Goal: Task Accomplishment & Management: Manage account settings

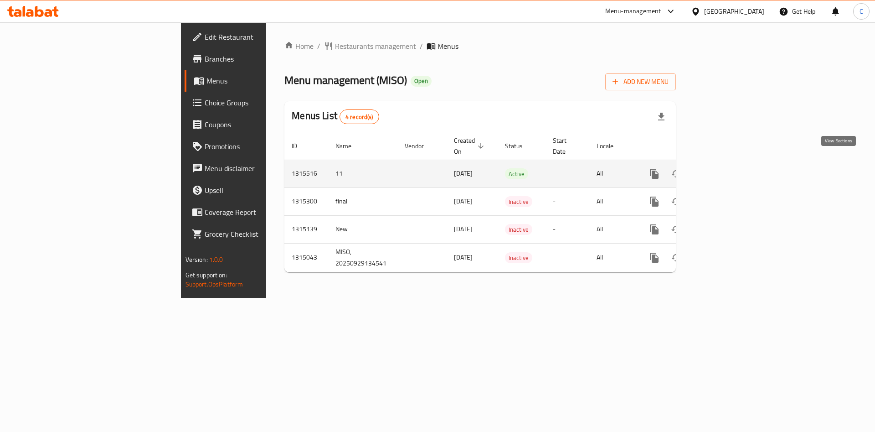
click at [726, 168] on icon "enhanced table" at bounding box center [720, 173] width 11 height 11
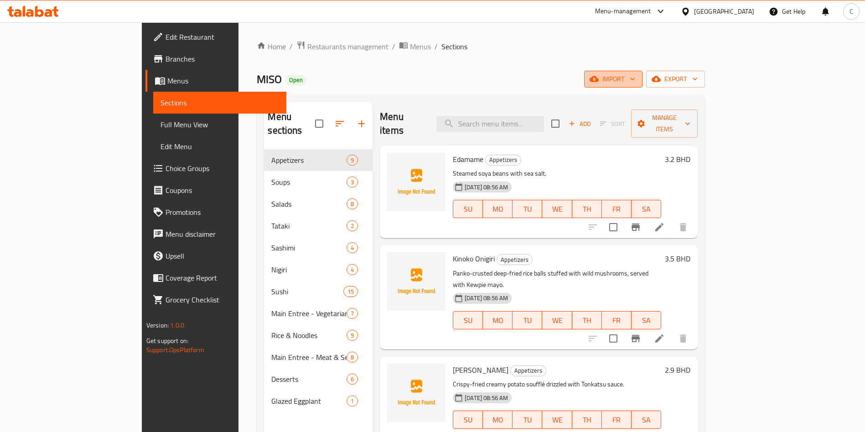
click at [642, 82] on button "import" at bounding box center [613, 79] width 58 height 17
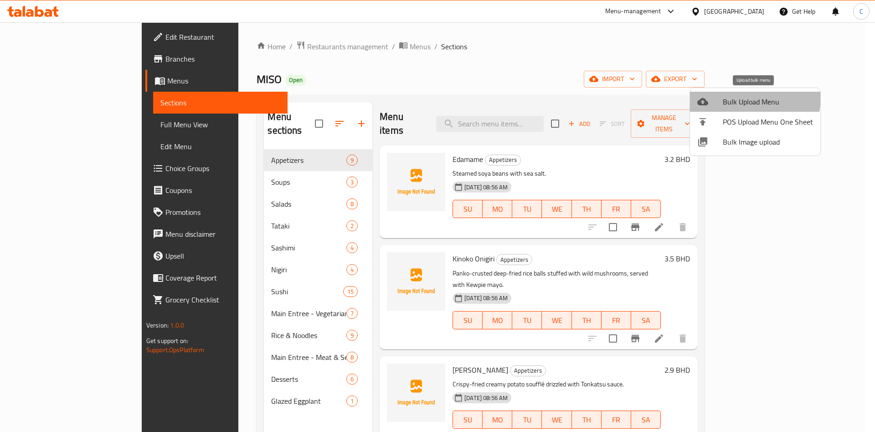
click at [728, 96] on span "Bulk Upload Menu" at bounding box center [768, 101] width 90 height 11
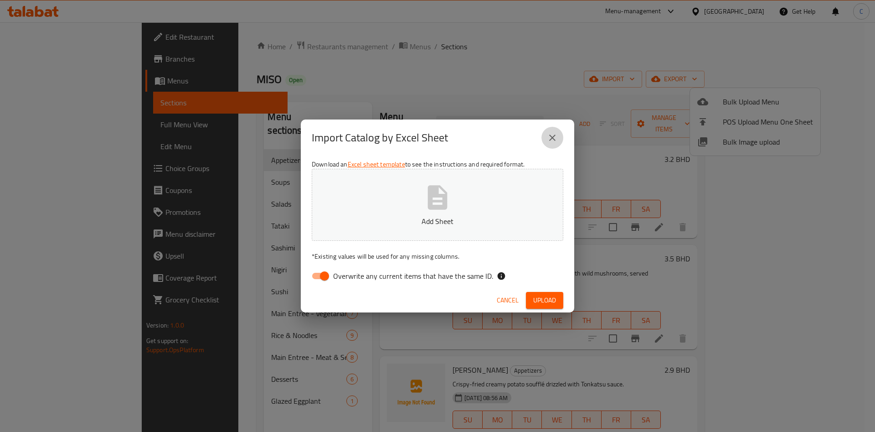
click at [551, 132] on icon "close" at bounding box center [552, 137] width 11 height 11
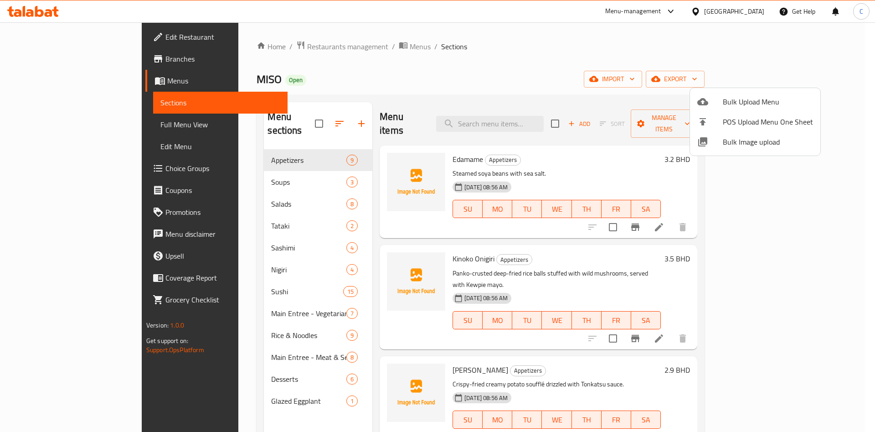
click at [318, 42] on div at bounding box center [437, 216] width 875 height 432
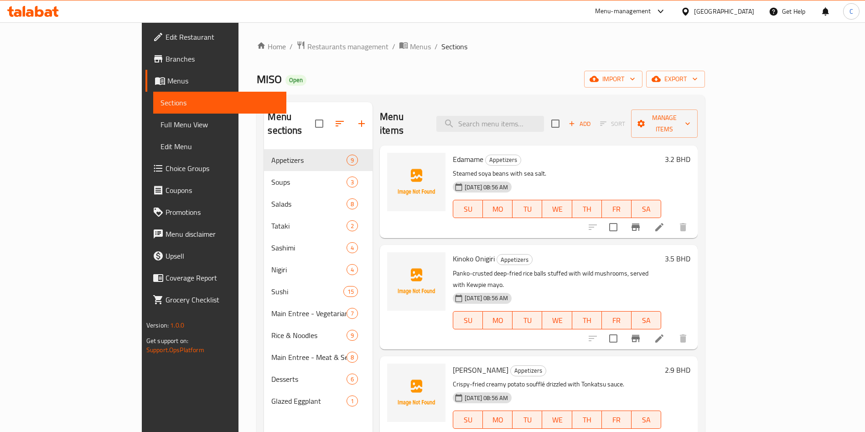
click at [410, 42] on span "Menus" at bounding box center [420, 46] width 21 height 11
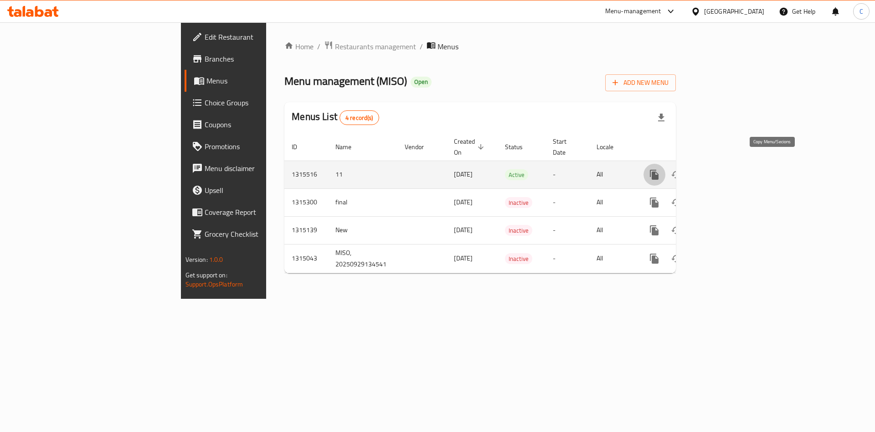
click at [665, 171] on button "more" at bounding box center [655, 175] width 22 height 22
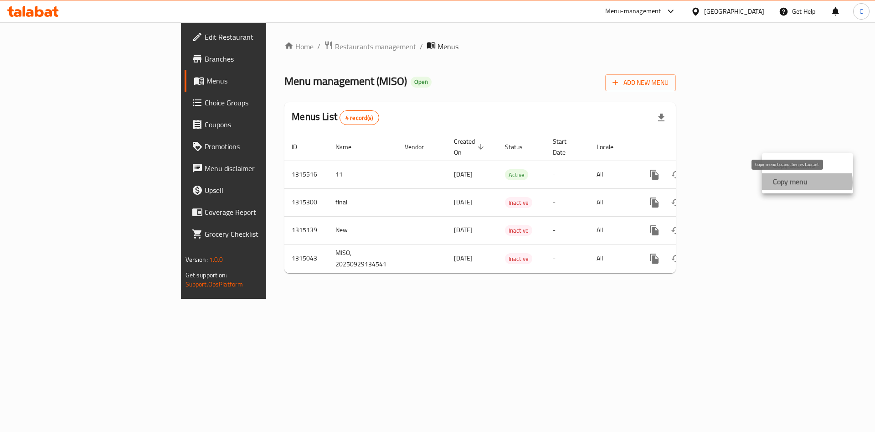
click at [789, 182] on strong "Copy menu" at bounding box center [790, 181] width 35 height 11
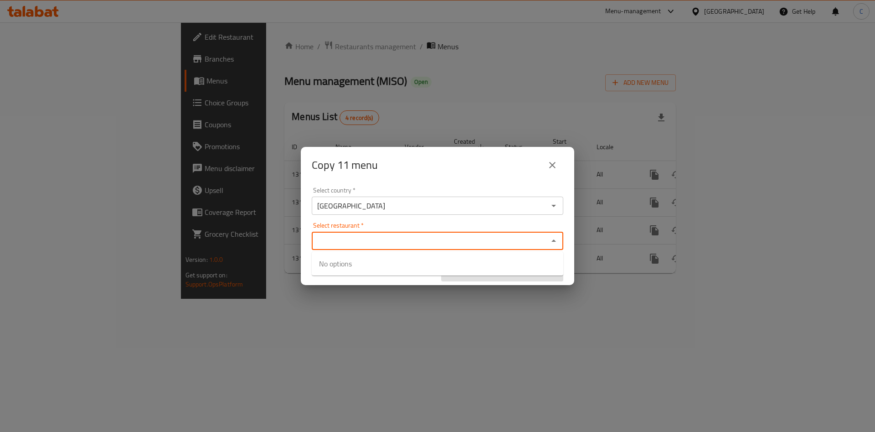
click at [452, 245] on input "Select restaurant   *" at bounding box center [430, 240] width 231 height 13
type input "MISO"
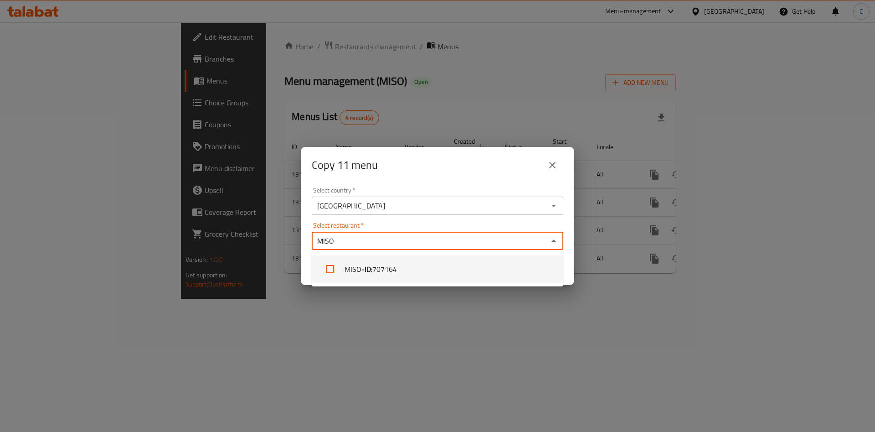
click at [442, 266] on li "MISO - ID: 707164" at bounding box center [438, 268] width 252 height 27
checkbox input "true"
click at [563, 222] on div "Select restaurant   * MISO Select restaurant *" at bounding box center [438, 236] width 252 height 28
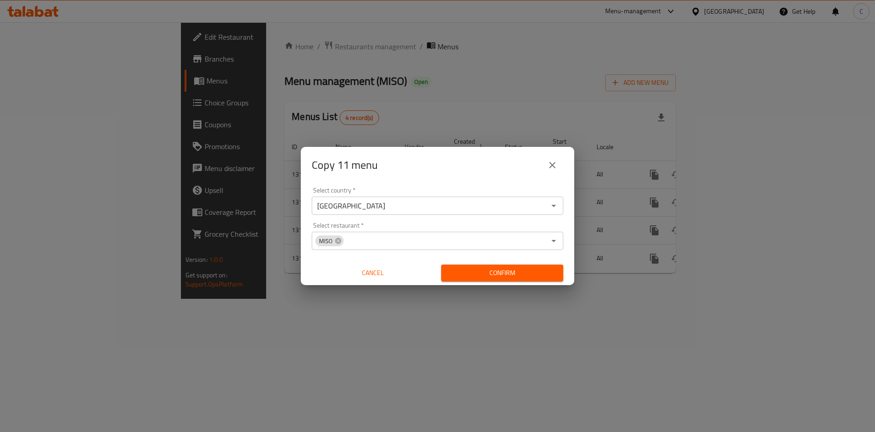
click at [540, 185] on div "Select country   * [GEOGRAPHIC_DATA] Select country * Select restaurant   * MIS…" at bounding box center [437, 234] width 273 height 102
click at [523, 268] on span "Confirm" at bounding box center [503, 272] width 108 height 11
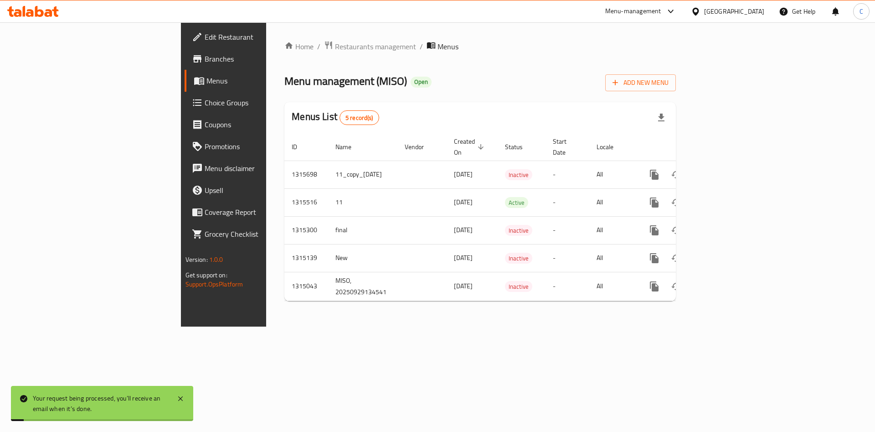
click at [500, 107] on div "Menus List 5 record(s)" at bounding box center [480, 117] width 392 height 31
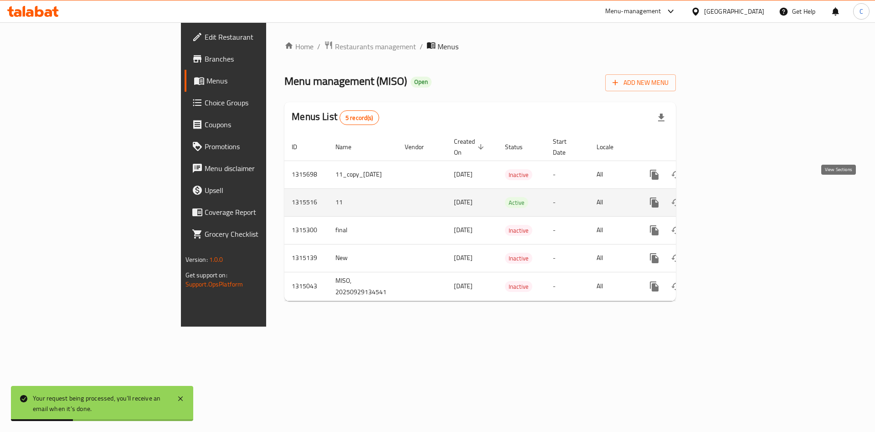
click at [731, 191] on link "enhanced table" at bounding box center [720, 202] width 22 height 22
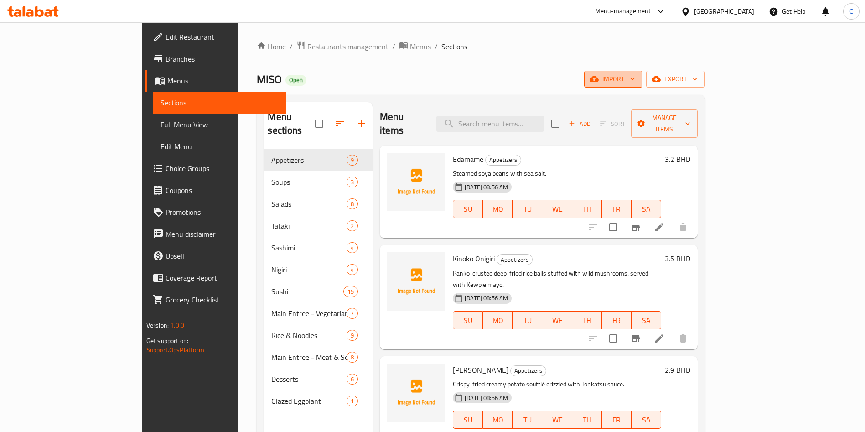
click at [635, 80] on span "import" at bounding box center [613, 78] width 44 height 11
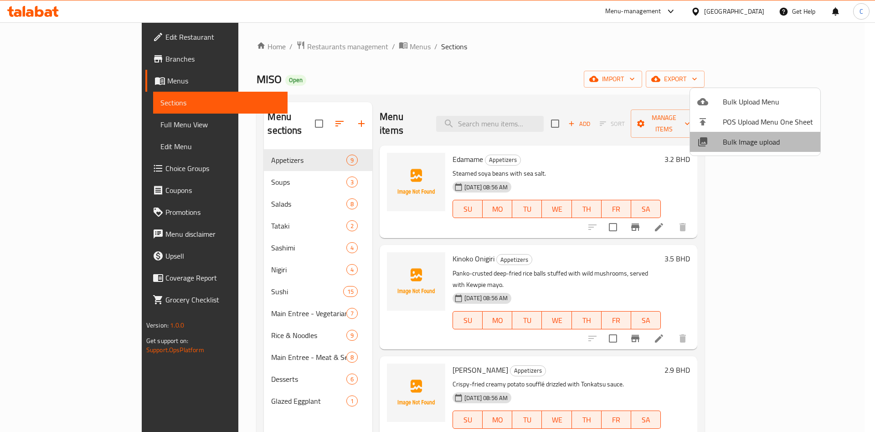
click at [759, 147] on span "Bulk Image upload" at bounding box center [768, 141] width 90 height 11
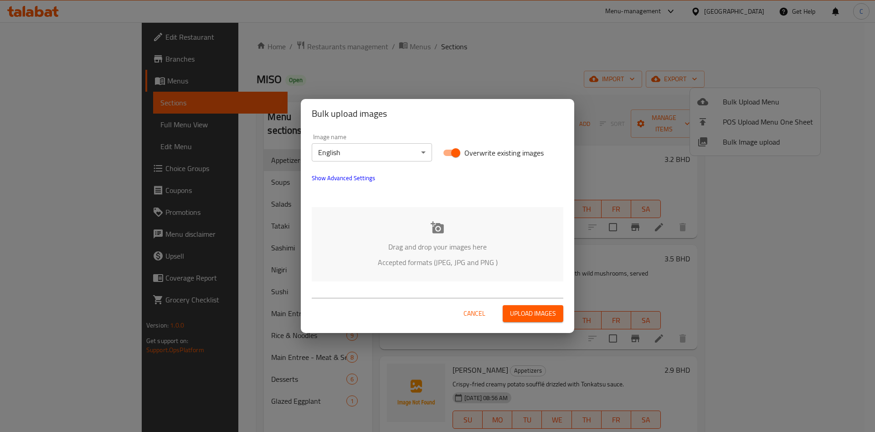
click at [428, 228] on div "Drag and drop your images here Accepted formats (JPEG, JPG and PNG )" at bounding box center [438, 244] width 252 height 74
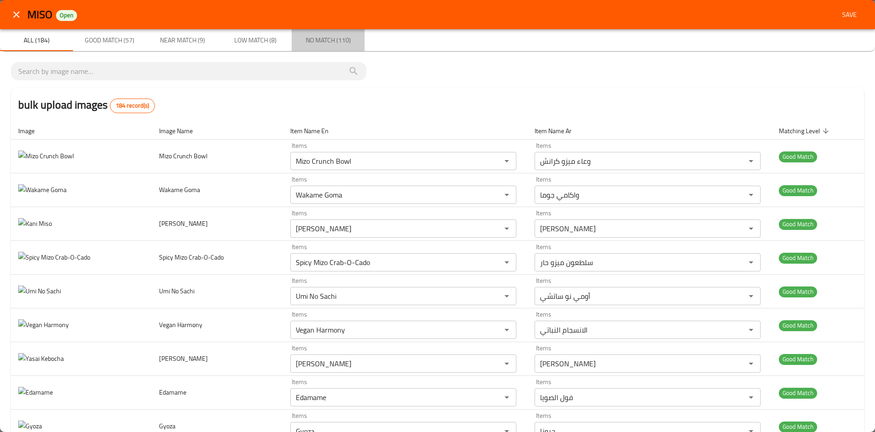
click at [309, 35] on span "No Match (110)" at bounding box center [328, 40] width 62 height 11
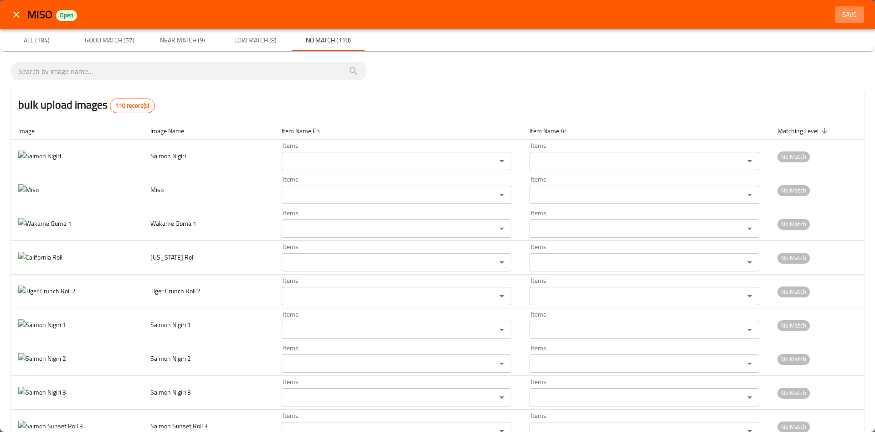
click at [839, 18] on span "Save" at bounding box center [850, 14] width 22 height 11
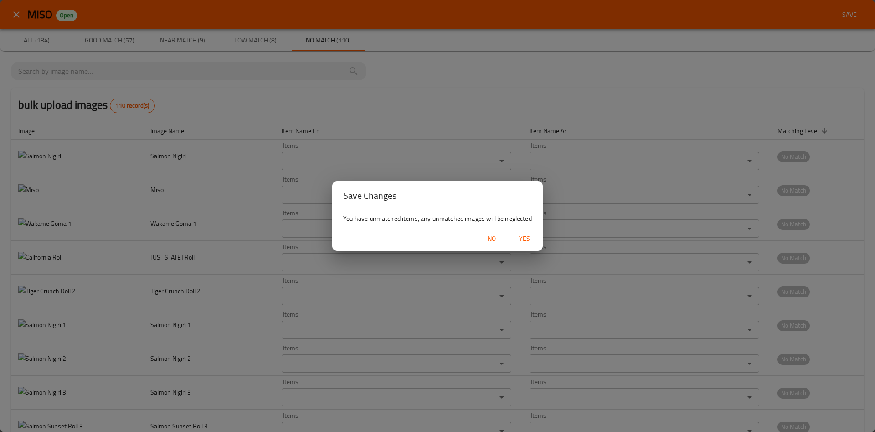
click at [527, 240] on span "Yes" at bounding box center [525, 238] width 22 height 11
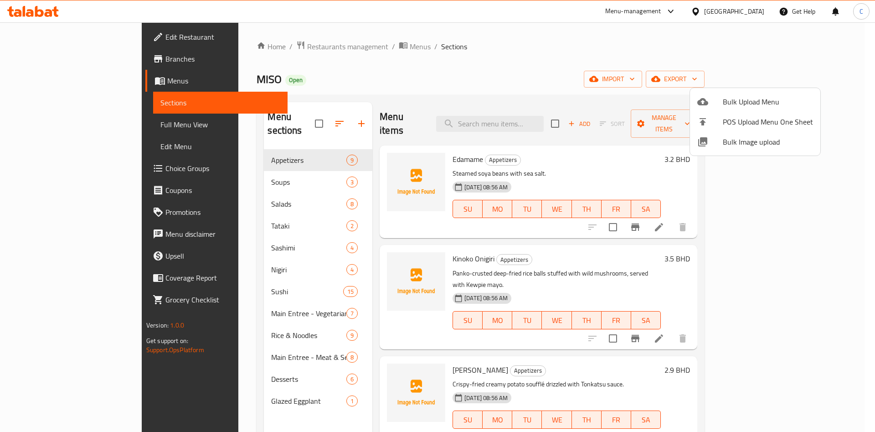
click at [576, 71] on div at bounding box center [437, 216] width 875 height 432
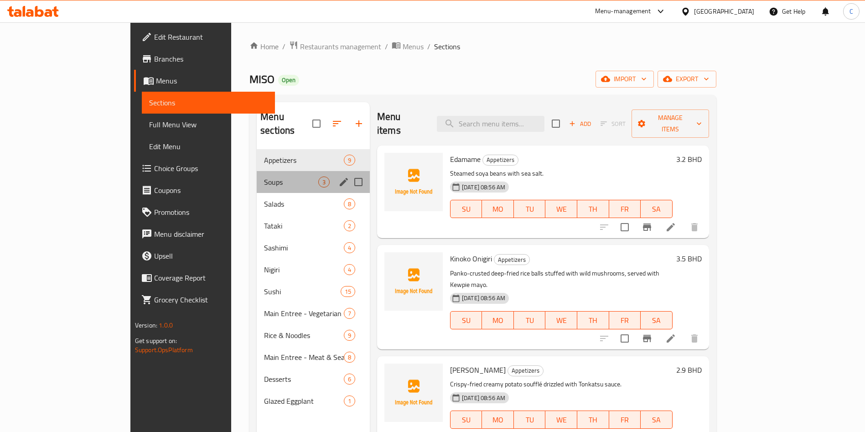
click at [257, 175] on div "Soups 3" at bounding box center [313, 182] width 113 height 22
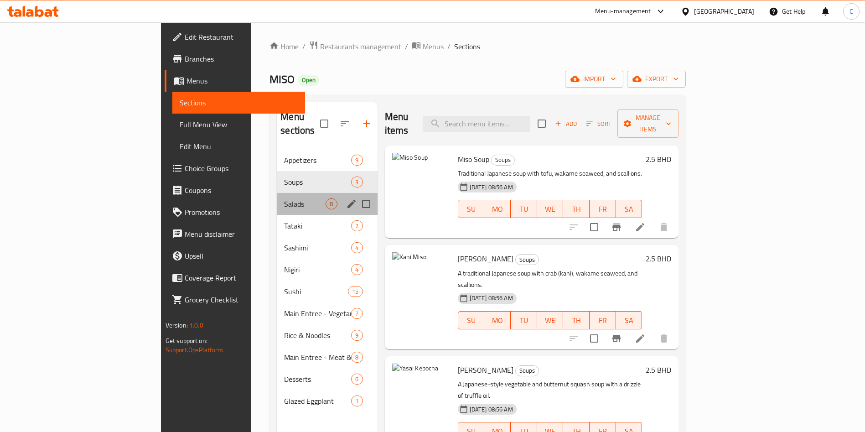
click at [277, 193] on div "Salads 8" at bounding box center [327, 204] width 100 height 22
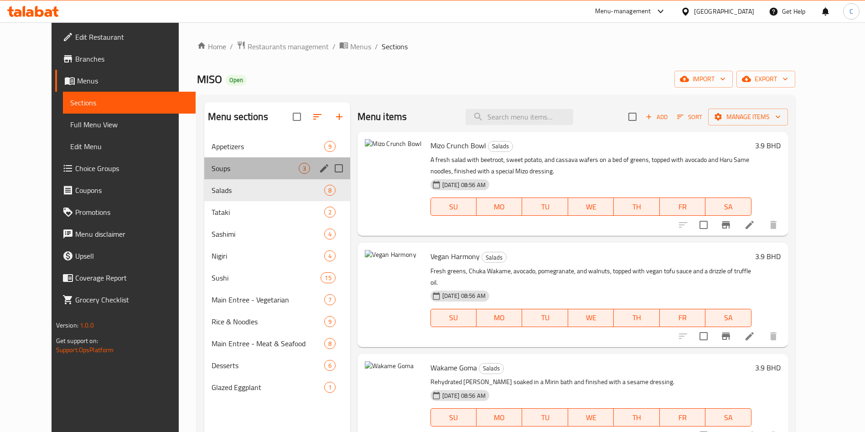
click at [265, 157] on div "Soups 3" at bounding box center [277, 168] width 146 height 22
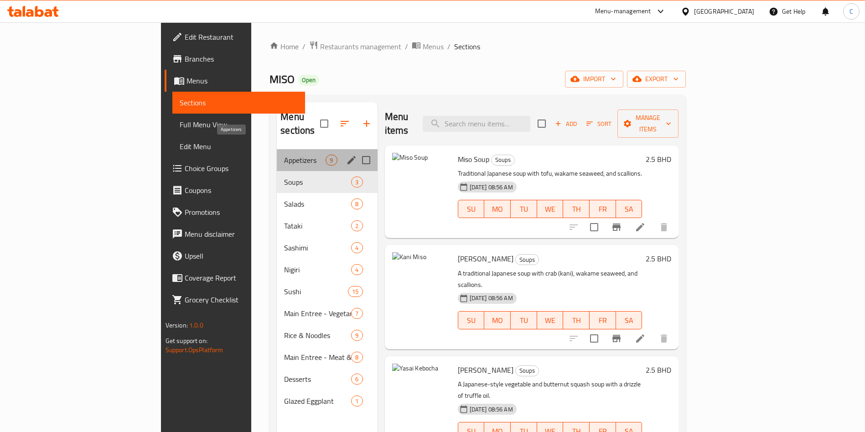
click at [284, 155] on span "Appetizers" at bounding box center [304, 160] width 41 height 11
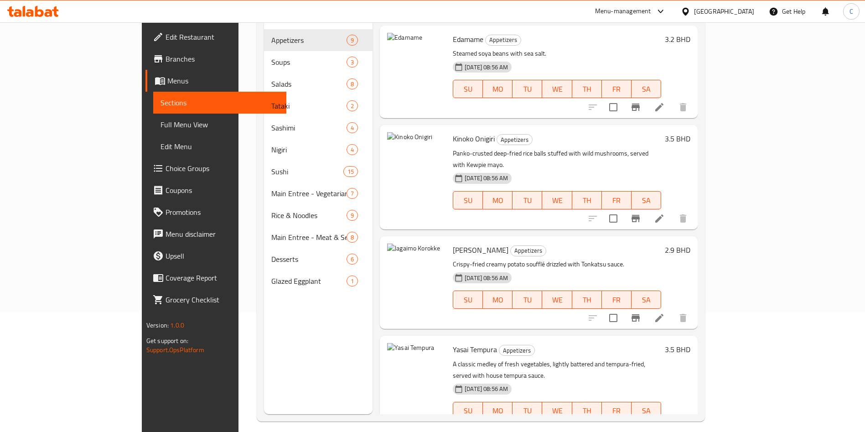
scroll to position [128, 0]
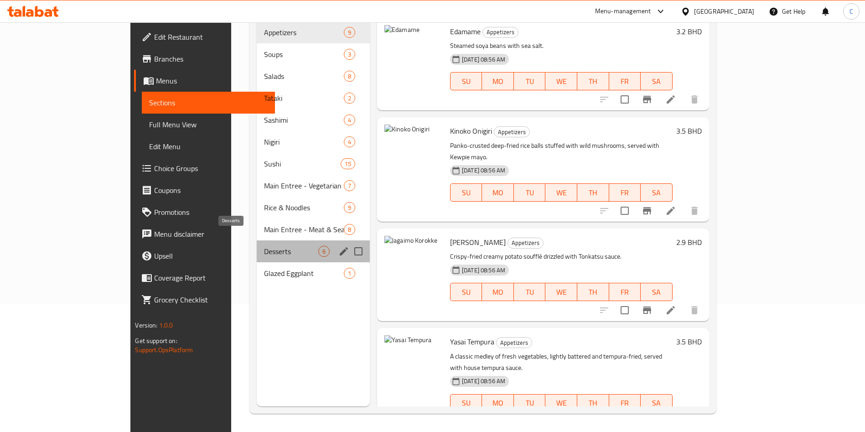
click at [264, 246] on span "Desserts" at bounding box center [291, 251] width 54 height 11
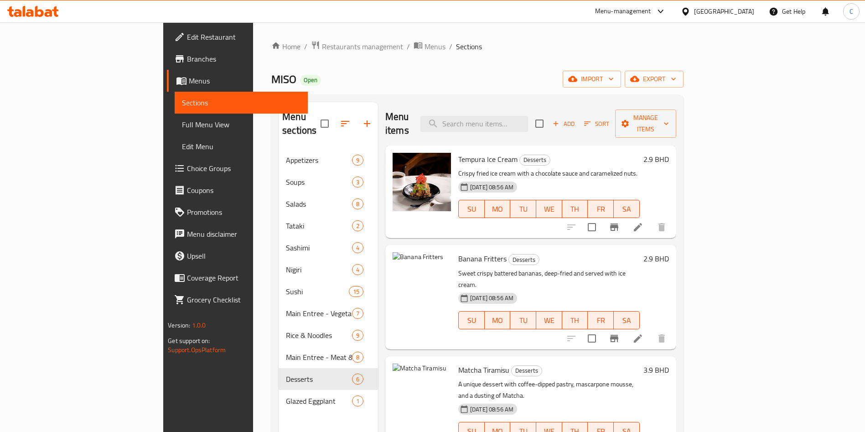
scroll to position [189, 0]
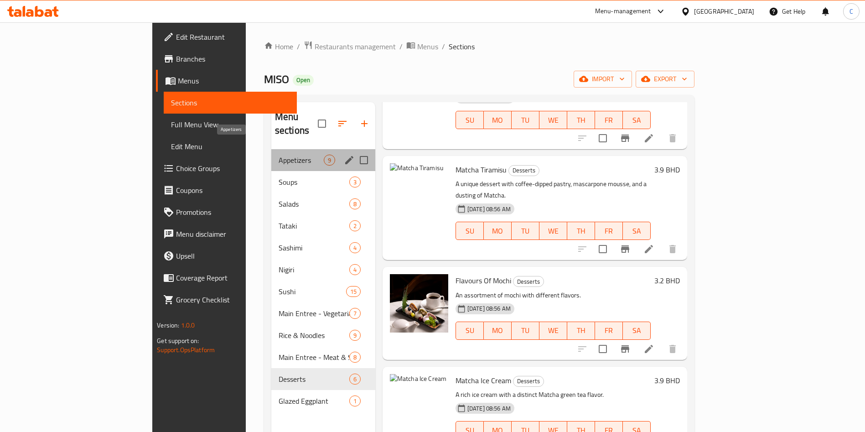
click at [279, 155] on span "Appetizers" at bounding box center [301, 160] width 45 height 11
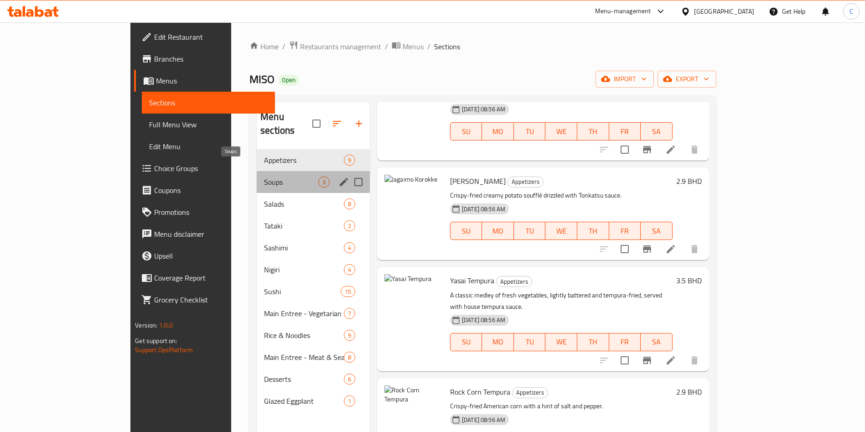
click at [272, 176] on span "Soups" at bounding box center [291, 181] width 54 height 11
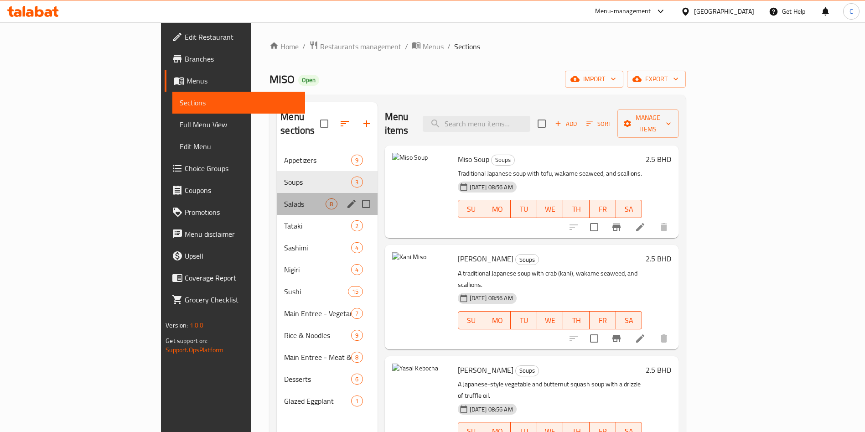
click at [277, 193] on div "Salads 8" at bounding box center [327, 204] width 100 height 22
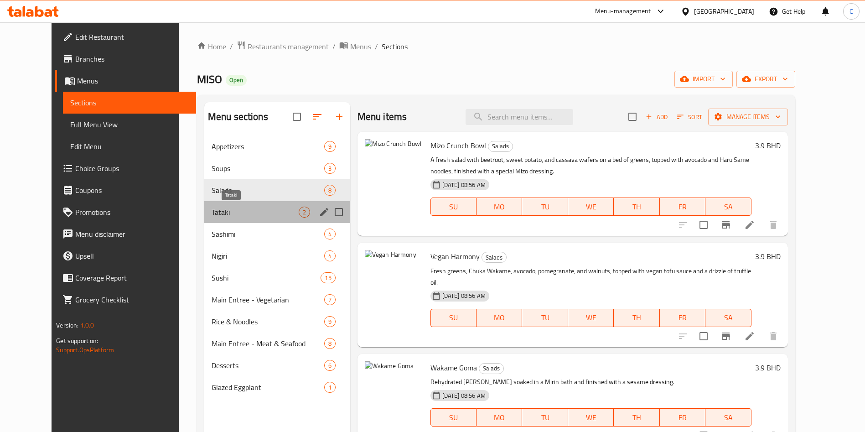
click at [265, 206] on span "Tataki" at bounding box center [254, 211] width 87 height 11
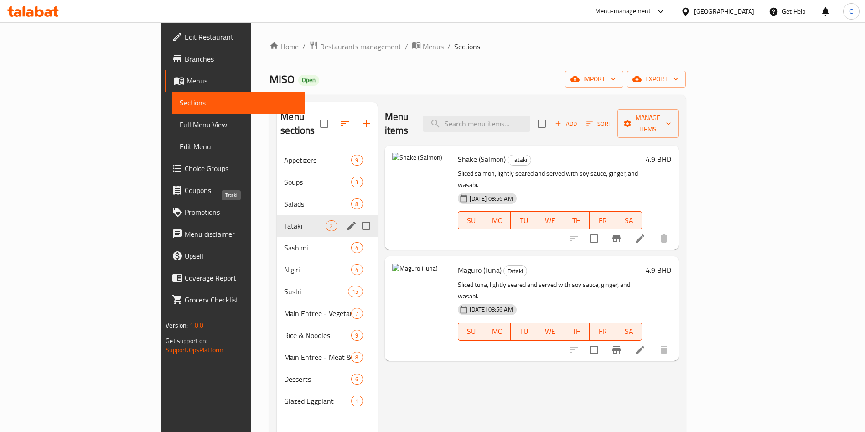
scroll to position [128, 0]
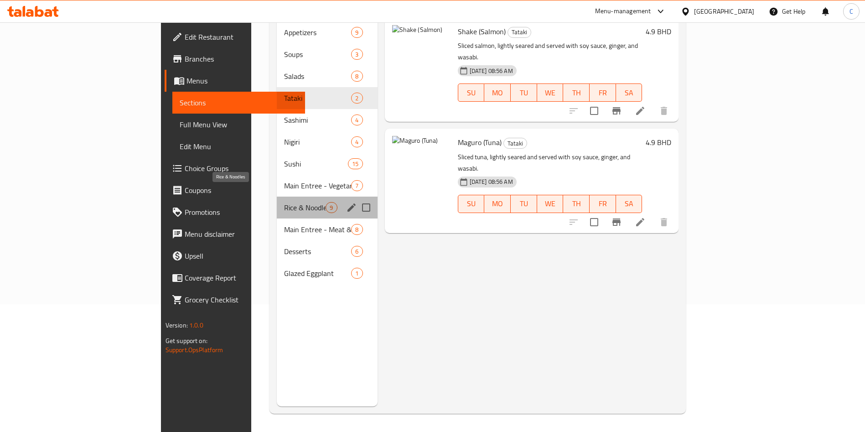
click at [284, 202] on span "Rice & Noodles" at bounding box center [304, 207] width 41 height 11
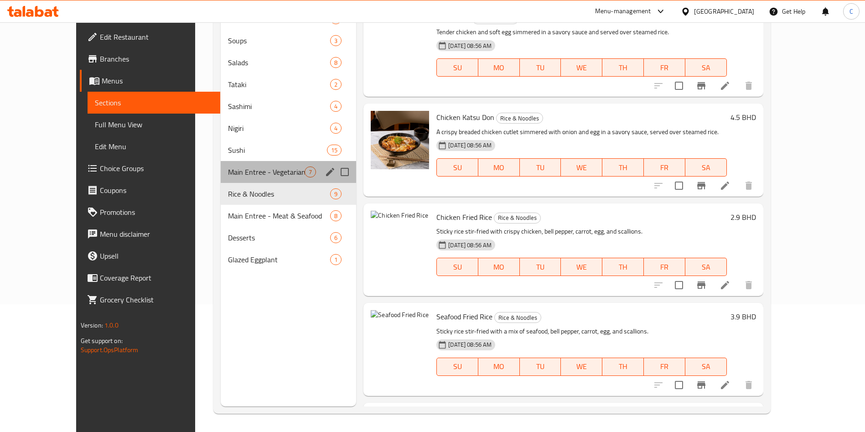
click at [263, 180] on div "Main Entree - Vegetarian 7" at bounding box center [288, 172] width 135 height 22
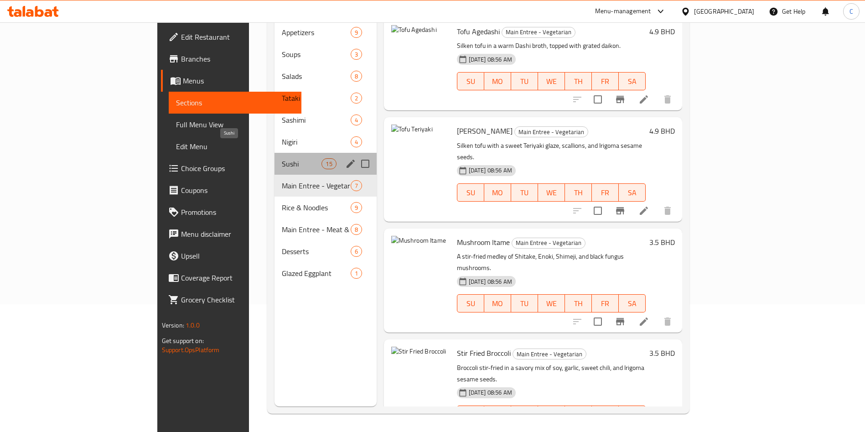
click at [282, 158] on span "Sushi" at bounding box center [302, 163] width 40 height 11
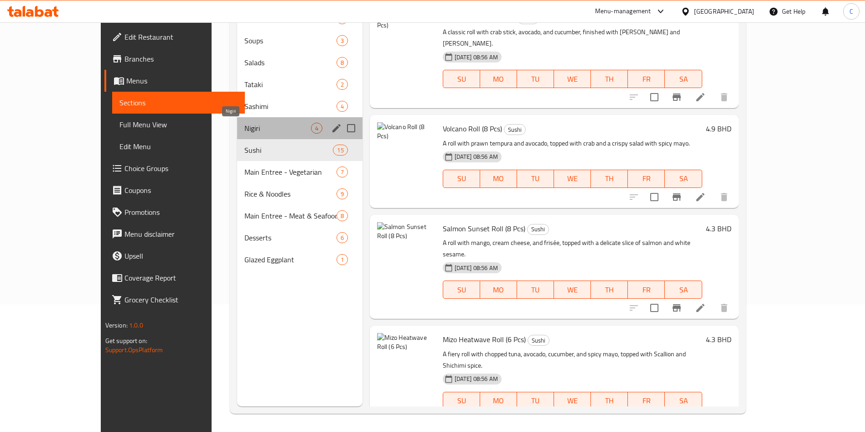
click at [259, 131] on span "Nigiri" at bounding box center [277, 128] width 67 height 11
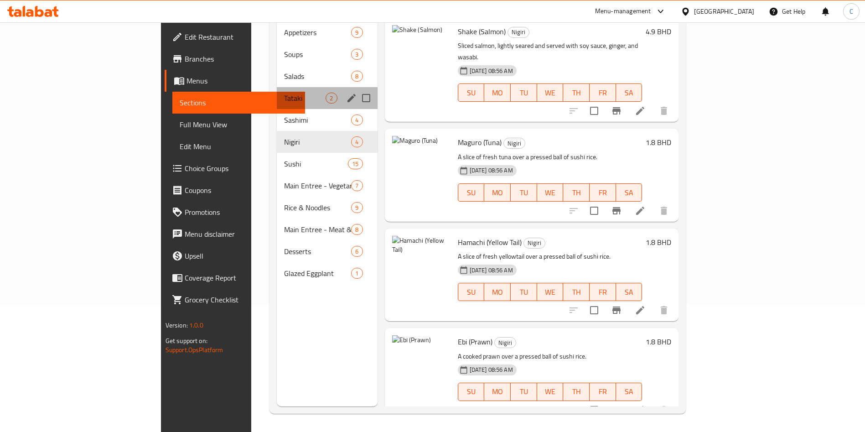
click at [277, 91] on div "Tataki 2" at bounding box center [327, 98] width 100 height 22
